Goal: Transaction & Acquisition: Subscribe to service/newsletter

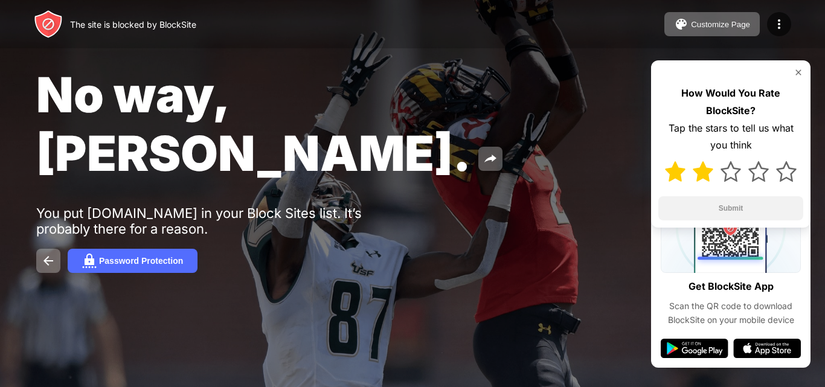
click at [703, 173] on img at bounding box center [703, 171] width 21 height 21
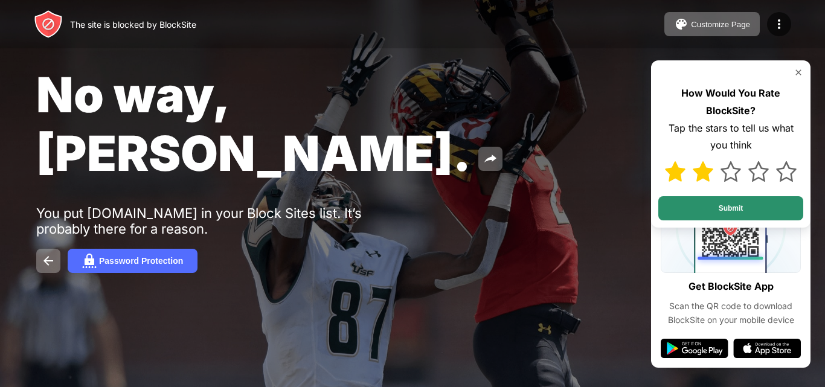
click at [716, 213] on button "Submit" at bounding box center [730, 208] width 145 height 24
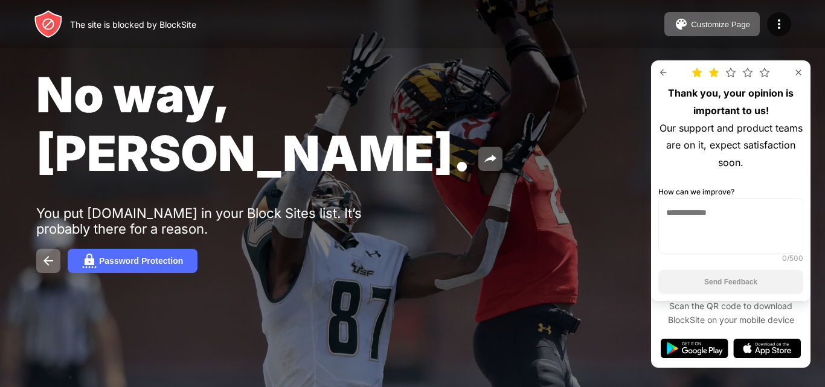
click at [806, 68] on div "Thank you, your opinion is important to us! Our support and product teams are o…" at bounding box center [730, 180] width 159 height 241
click at [83, 254] on img at bounding box center [89, 261] width 14 height 14
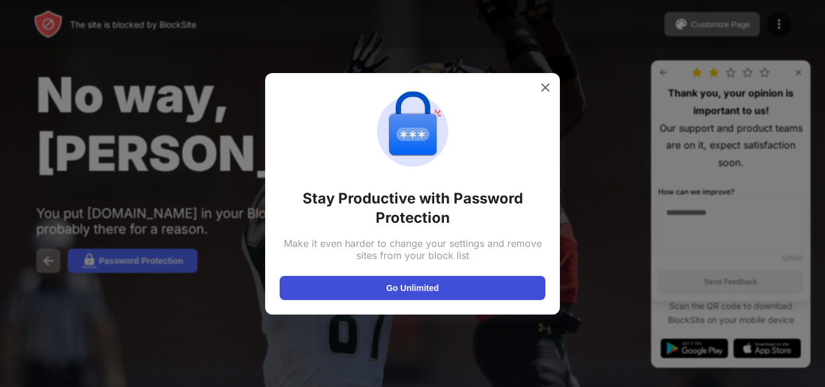
click at [490, 285] on button "Go Unlimited" at bounding box center [413, 288] width 266 height 24
